Goal: Communication & Community: Answer question/provide support

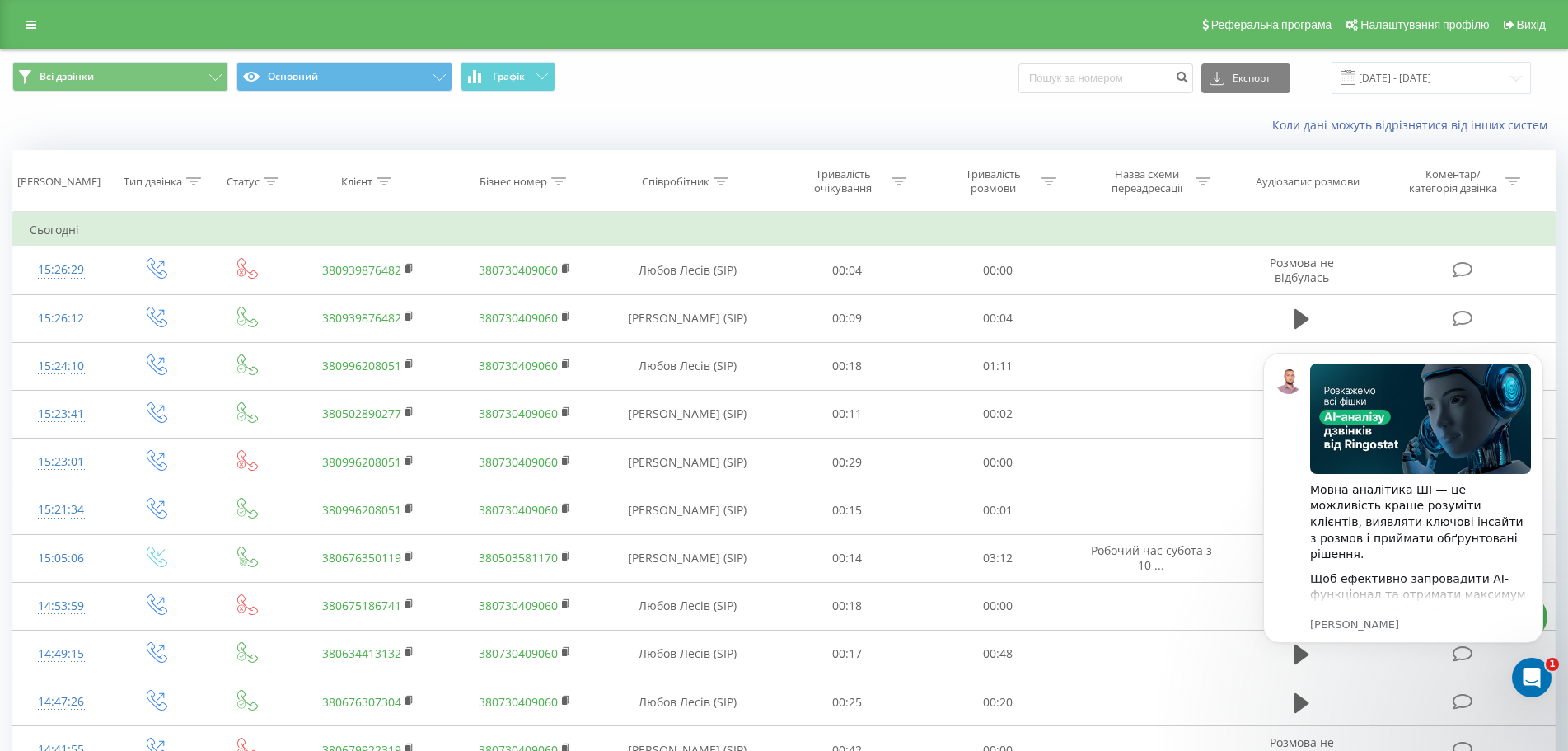
click at [931, 85] on div "Всі дзвінки Основний Графік Експорт .csv .xls .xlsx [DATE] - [DATE]" at bounding box center [784, 77] width 1543 height 32
click at [1541, 676] on div "Відкрити програму для спілкування Intercom" at bounding box center [1529, 675] width 55 height 55
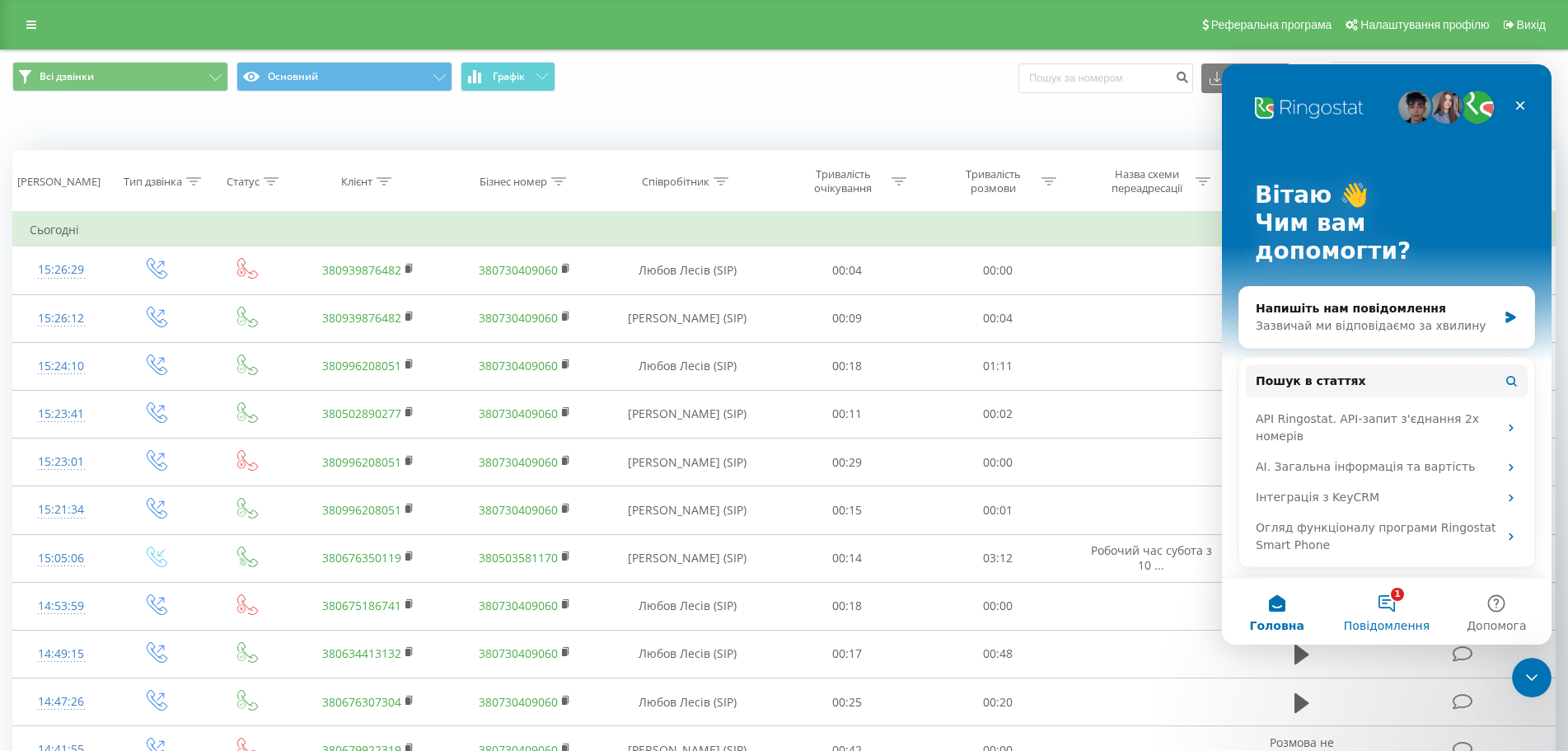
click at [1402, 603] on button "1 Повідомлення" at bounding box center [1386, 612] width 109 height 66
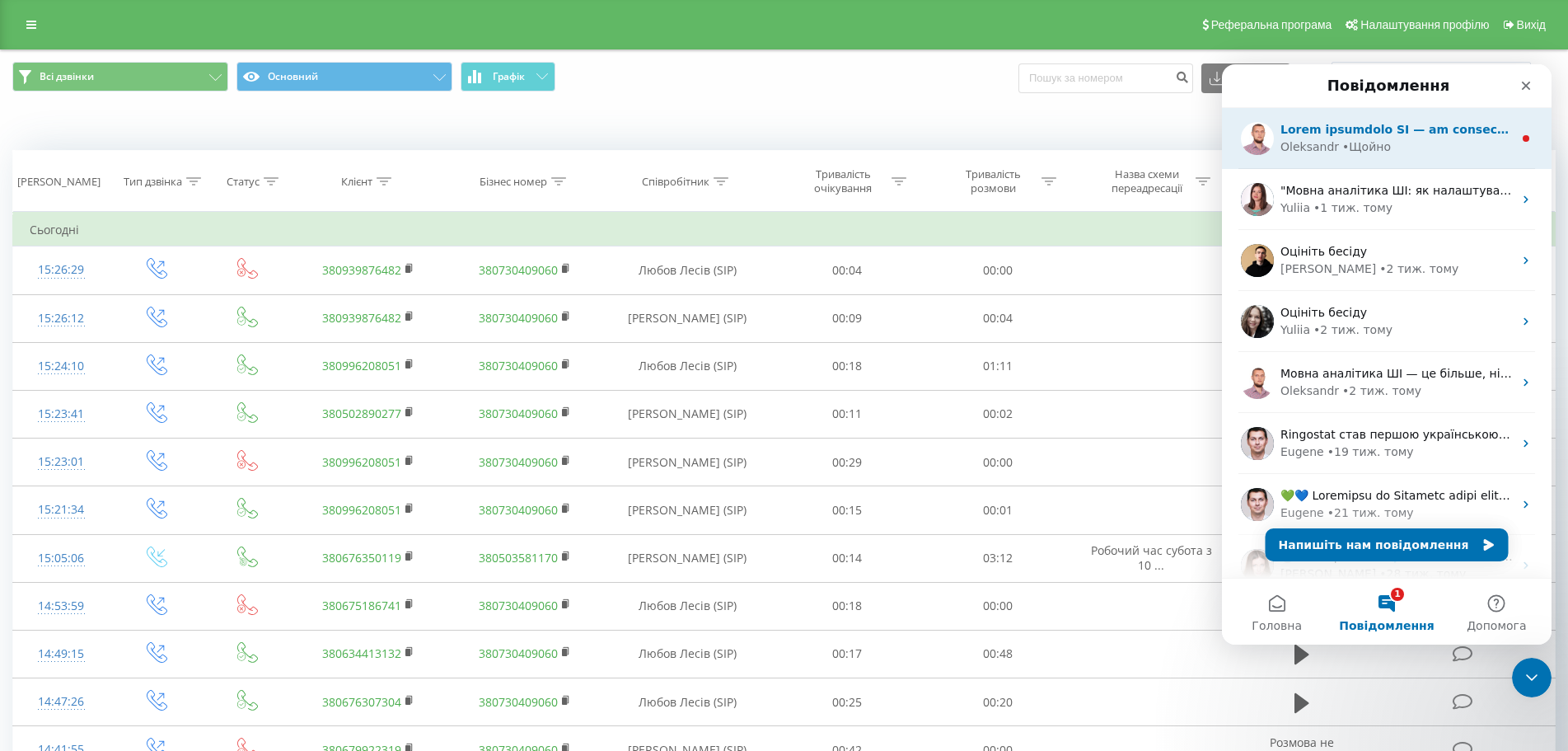
click at [1475, 154] on div "Oleksandr • Щойно" at bounding box center [1396, 147] width 232 height 17
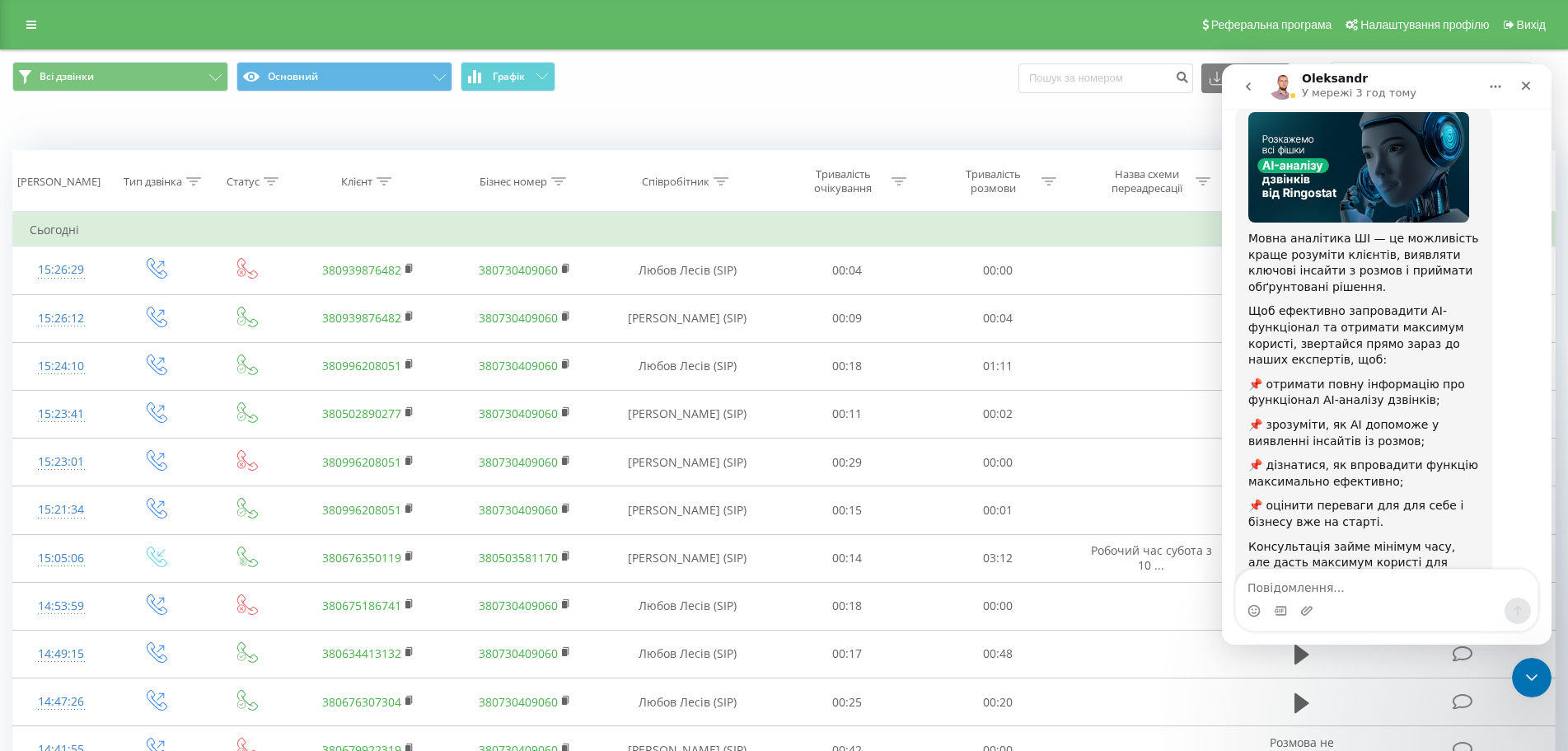
scroll to position [162, 0]
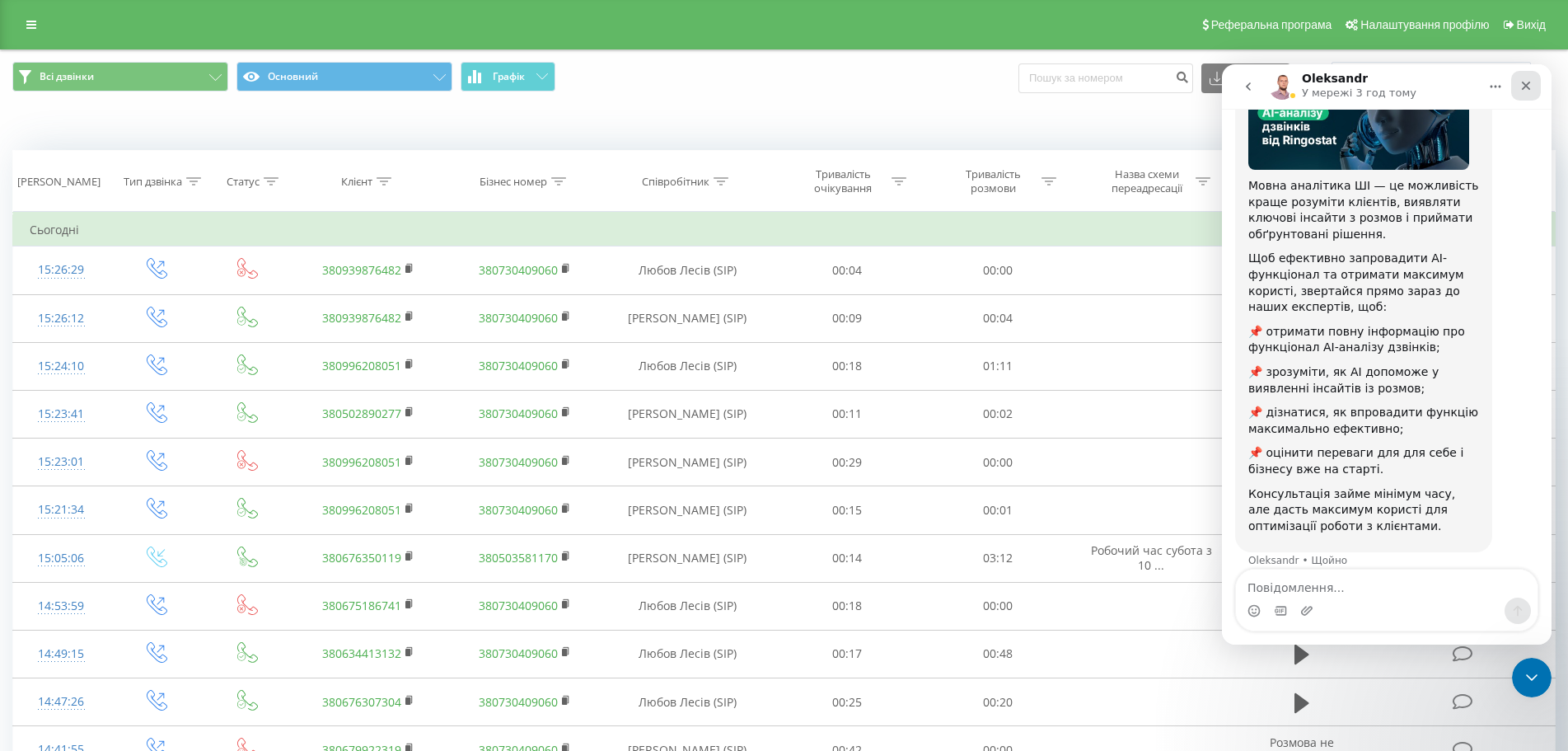
click at [1533, 89] on div "Закрити" at bounding box center [1525, 86] width 30 height 30
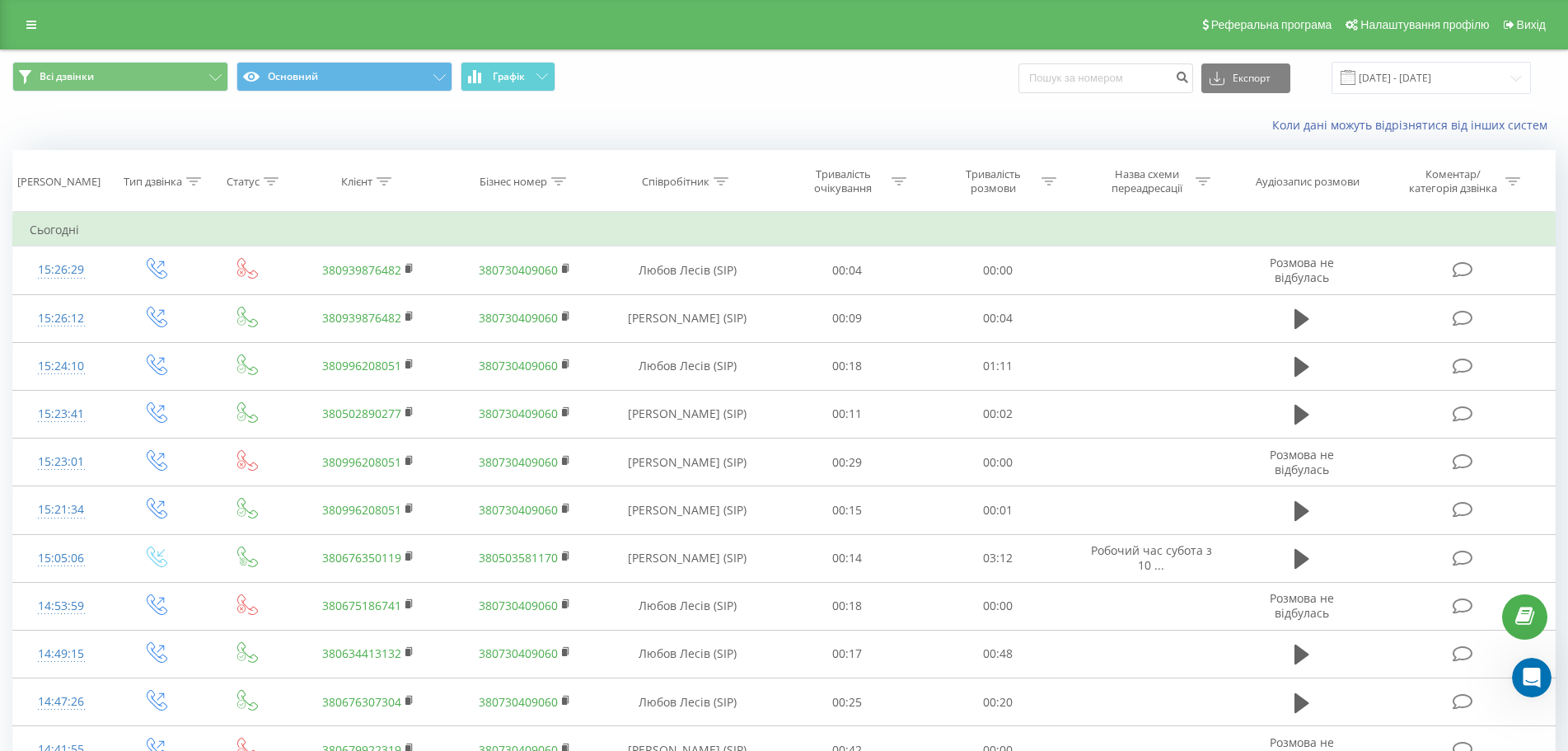
click at [979, 86] on div "Всі дзвінки Основний Графік Експорт .csv .xls .xlsx [DATE] - [DATE]" at bounding box center [784, 77] width 1543 height 32
